Goal: Complete application form

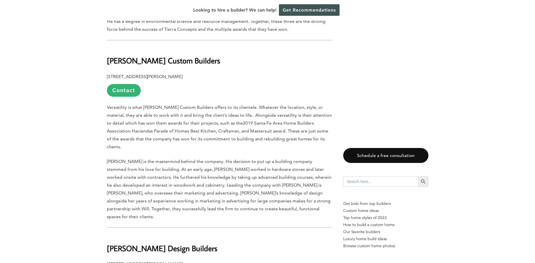
scroll to position [564, 0]
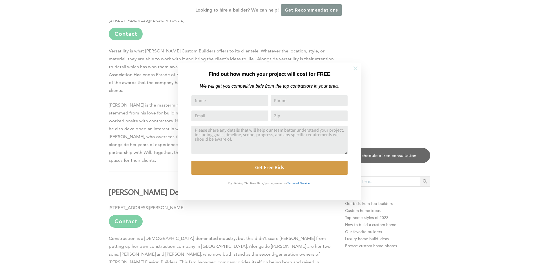
click at [355, 67] on icon at bounding box center [355, 68] width 6 height 6
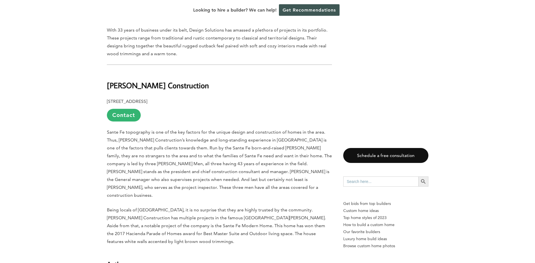
scroll to position [1466, 0]
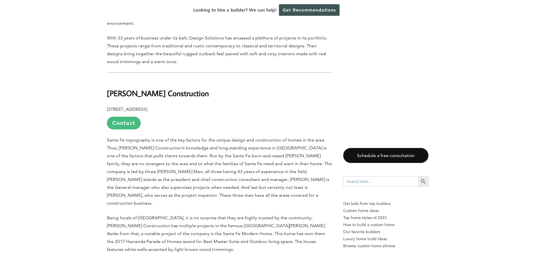
click at [123, 117] on link "Contact" at bounding box center [124, 123] width 34 height 13
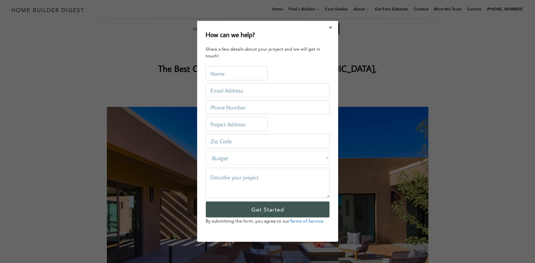
scroll to position [0, 0]
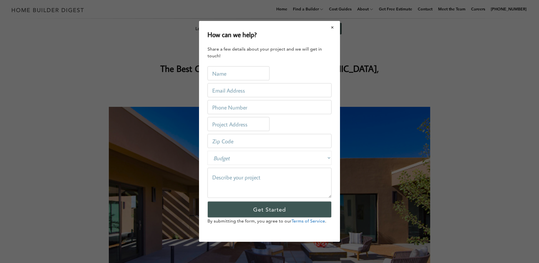
click at [332, 27] on button "Close modal" at bounding box center [332, 27] width 15 height 12
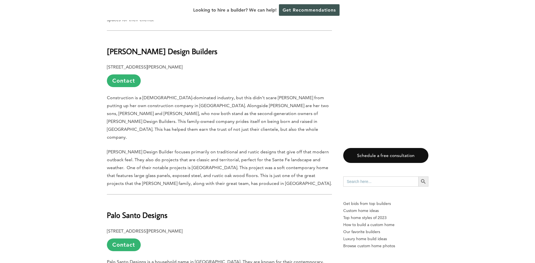
scroll to position [705, 0]
click at [129, 74] on link "Contact" at bounding box center [124, 80] width 34 height 13
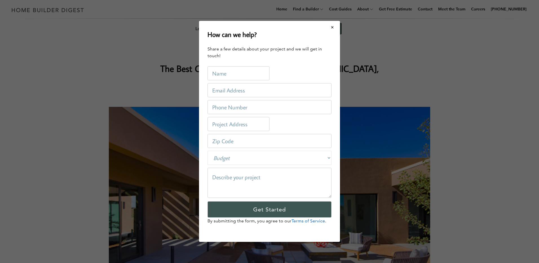
click at [445, 65] on div "How can we help? Share a few details about your project and we will get in touc…" at bounding box center [269, 131] width 539 height 263
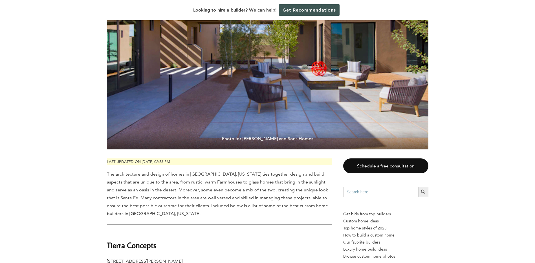
scroll to position [169, 0]
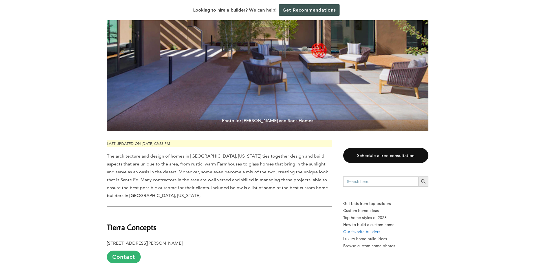
click at [356, 231] on p "Our favorite builders" at bounding box center [385, 231] width 85 height 7
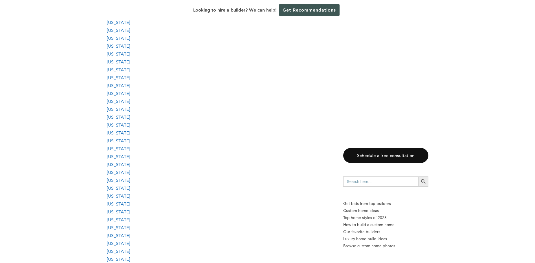
scroll to position [536, 0]
click at [122, 233] on link "[US_STATE]" at bounding box center [118, 233] width 23 height 5
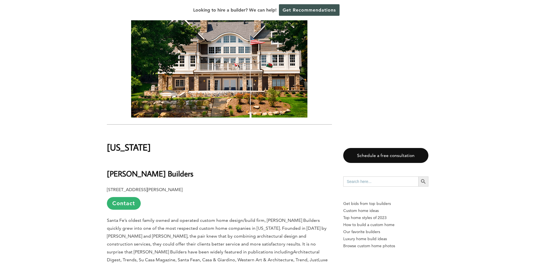
scroll to position [12397, 0]
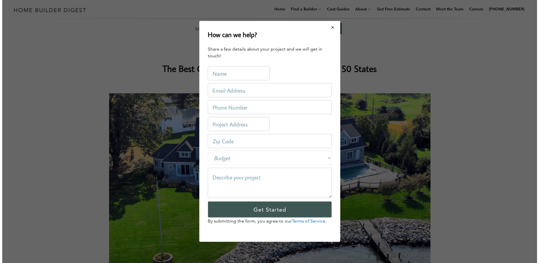
scroll to position [0, 0]
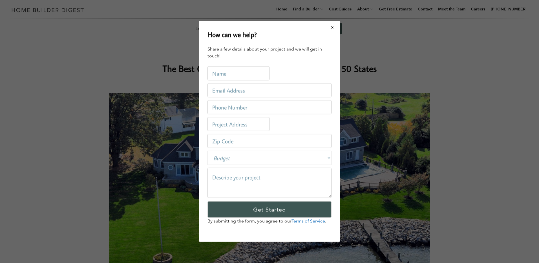
click at [252, 74] on input "text" at bounding box center [239, 74] width 62 height 14
type input "[PERSON_NAME]"
type input "[EMAIL_ADDRESS][DOMAIN_NAME]"
type input "6235512826"
type input "[STREET_ADDRESS]"
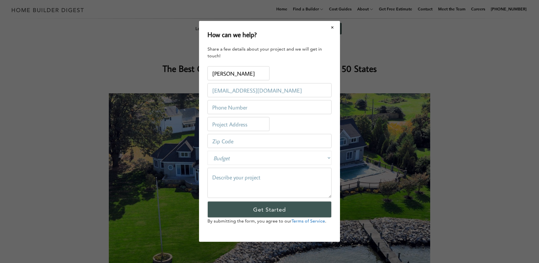
type input "85086"
click at [329, 157] on select "Budget Less than $100,000 $100,000-$250,000 $250,000-$500,000 $500,000-$1 Milli…" at bounding box center [270, 158] width 124 height 14
select select "500000-1000000"
click at [208, 151] on select "Budget Less than $100,000 $100,000-$250,000 $250,000-$500,000 $500,000-$1 Milli…" at bounding box center [270, 158] width 124 height 14
click at [261, 184] on textarea at bounding box center [270, 183] width 124 height 30
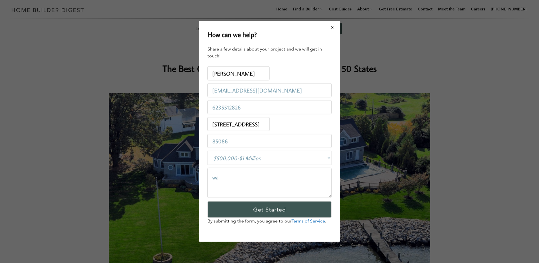
type textarea "w"
click at [299, 175] on textarea "Was looking at land in [GEOGRAPHIC_DATA]" at bounding box center [270, 183] width 124 height 30
click at [278, 187] on textarea "Was looking at land in eagles' nest didn't know if you build in that area." at bounding box center [270, 183] width 124 height 30
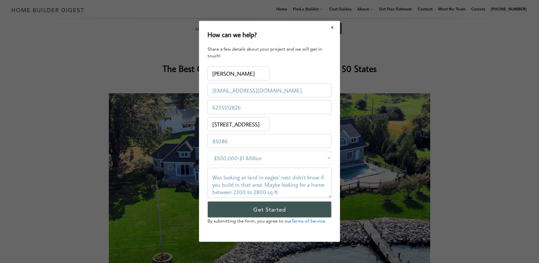
click at [303, 192] on textarea "Was looking at land in eagles' nest didn't know if you build in that area. Mayb…" at bounding box center [270, 183] width 124 height 30
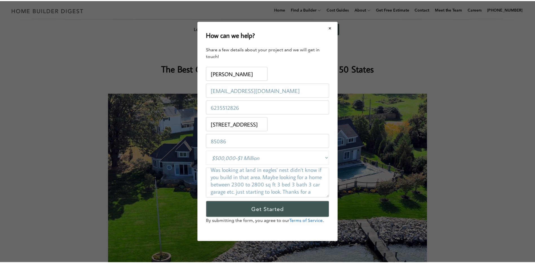
scroll to position [12, 0]
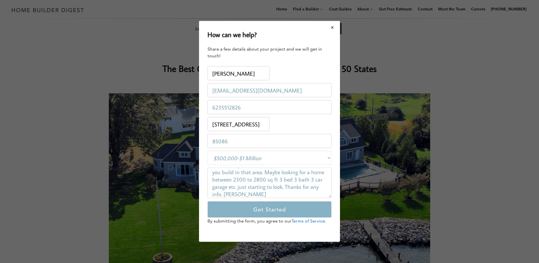
type textarea "Was looking at land in eagles' nest didn't know if you build in that area. Mayb…"
click at [285, 211] on input "Get Started" at bounding box center [270, 210] width 124 height 16
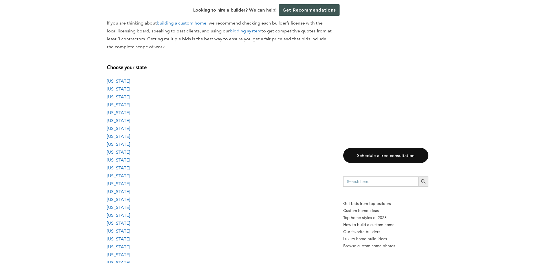
scroll to position [113, 0]
